Goal: Find contact information: Find contact information

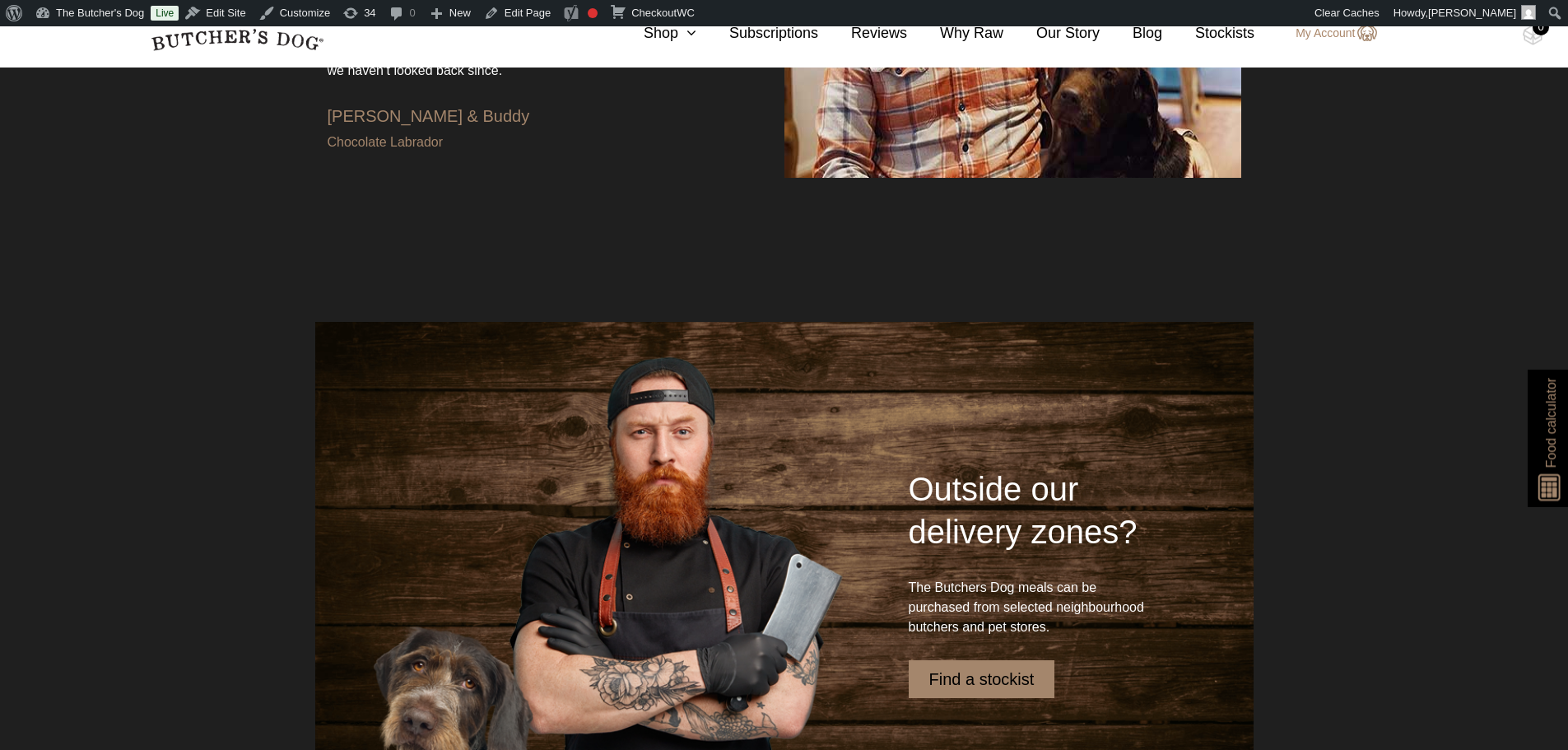
scroll to position [5591, 0]
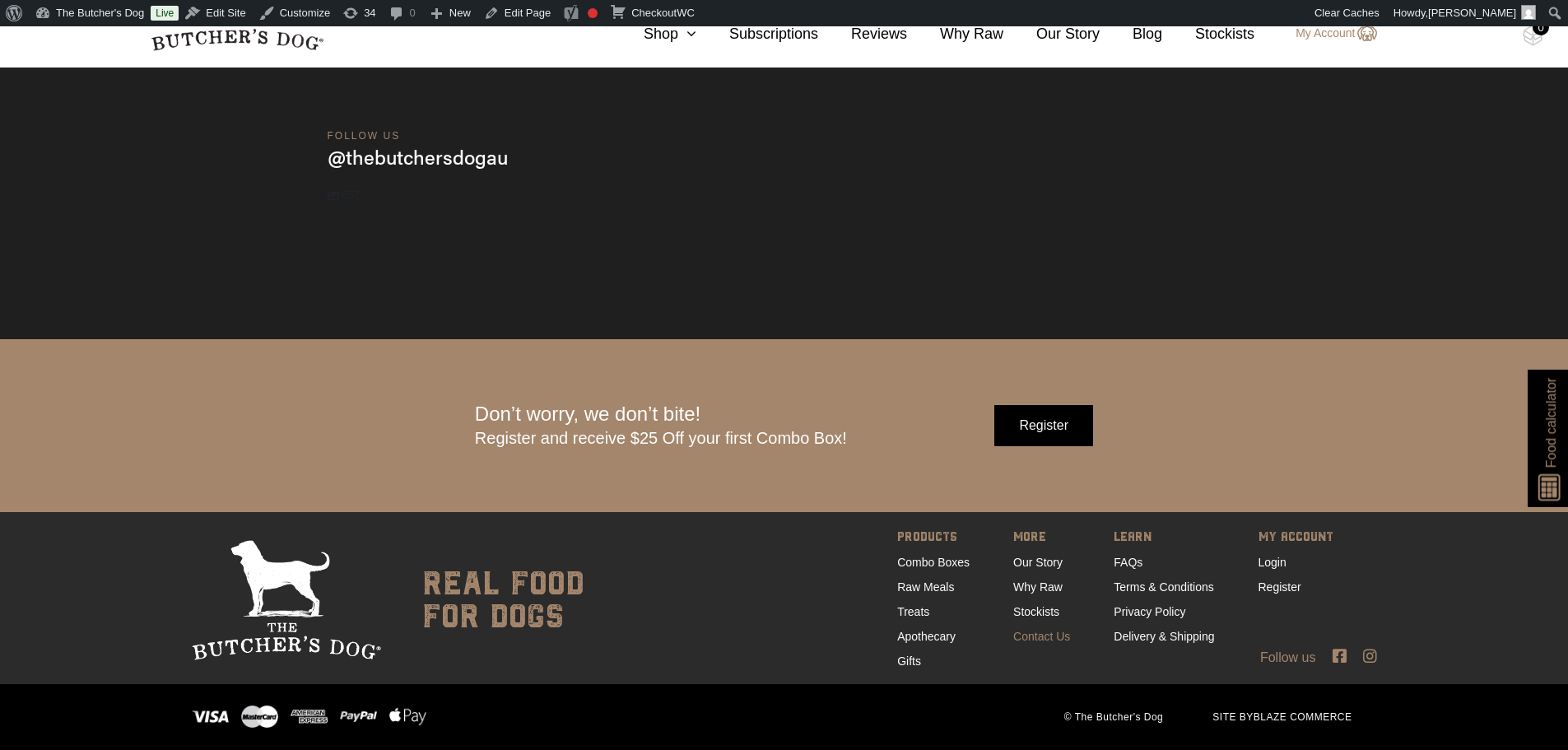
click at [775, 634] on link "Contact Us" at bounding box center [1041, 635] width 57 height 13
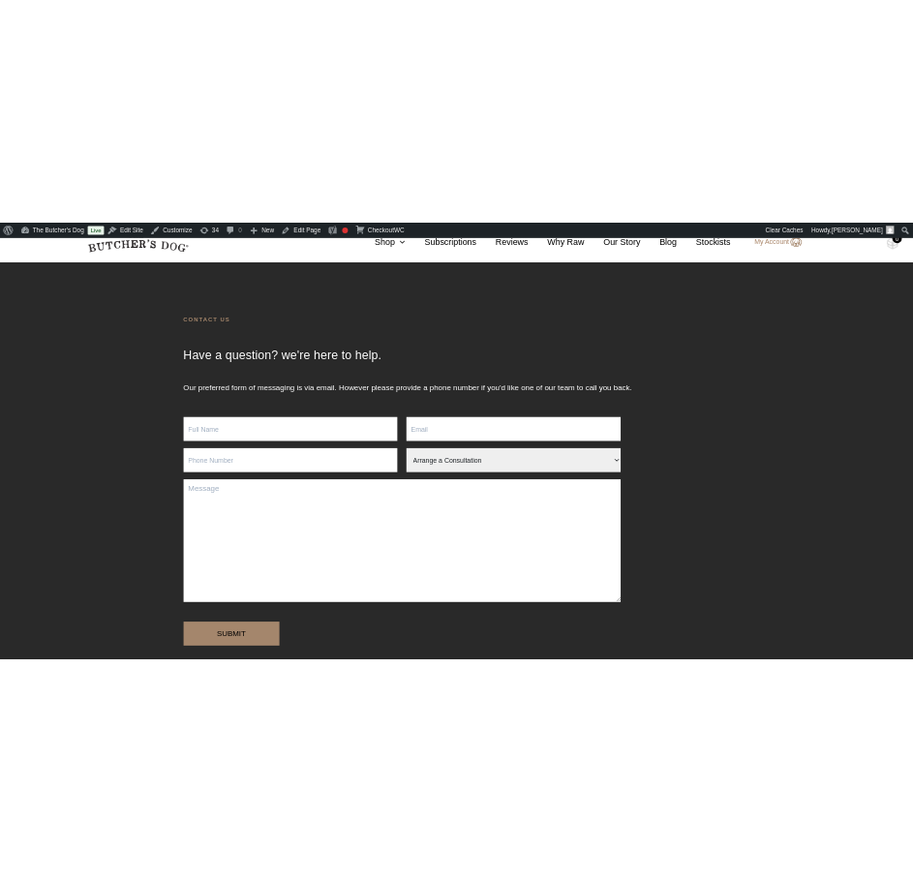
scroll to position [97, 0]
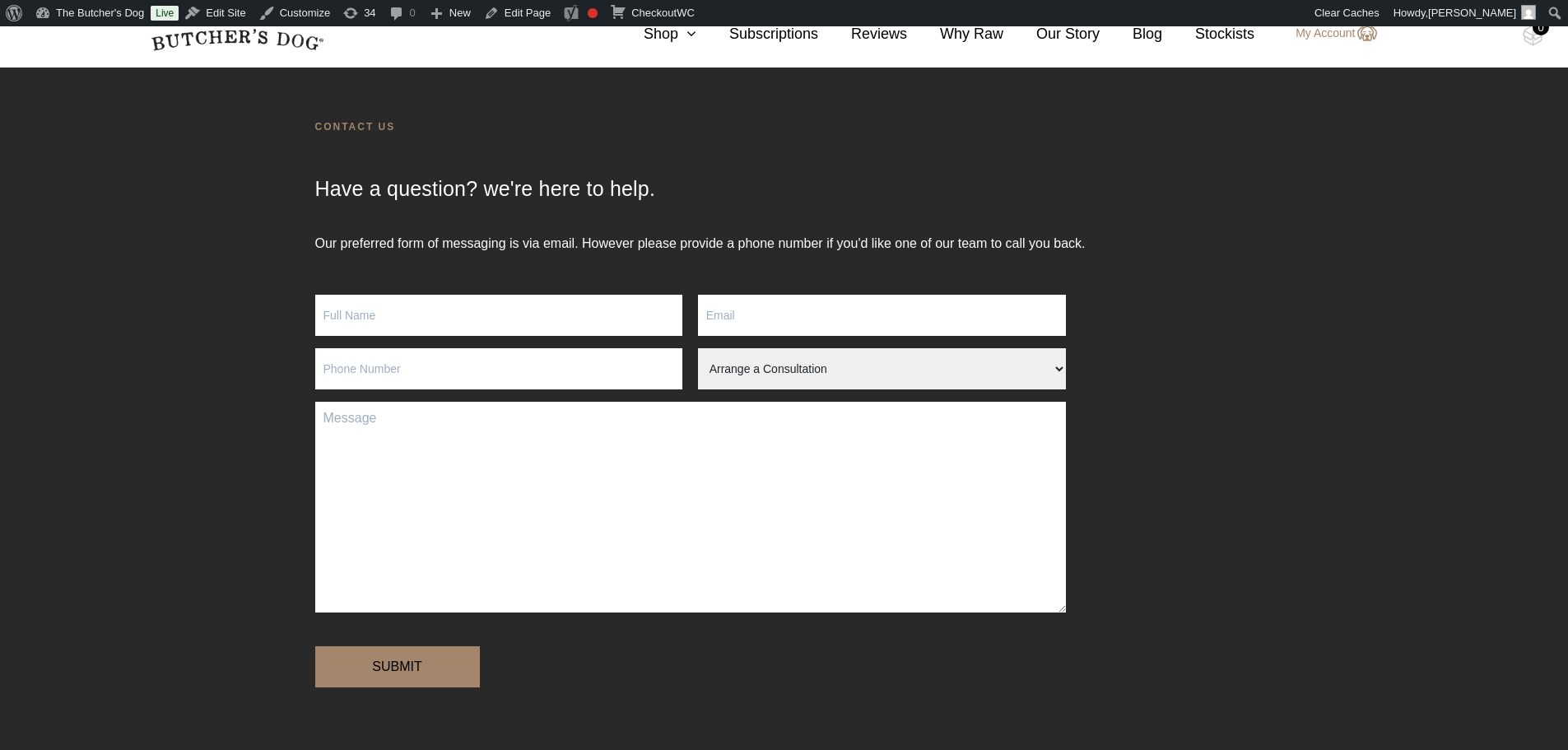
click at [757, 366] on select "Arrange a Consultation Become a Stockist Order Query Stock Enquiry" at bounding box center [882, 368] width 368 height 41
